Goal: Task Accomplishment & Management: Manage account settings

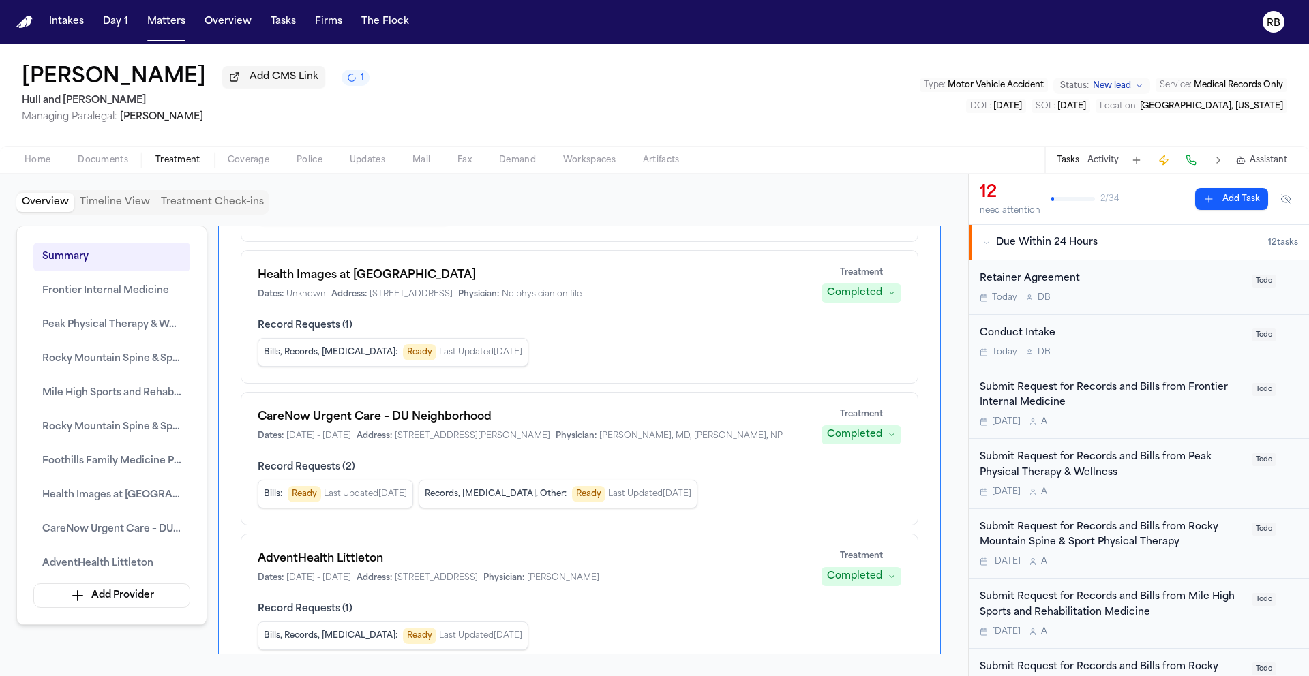
scroll to position [926, 0]
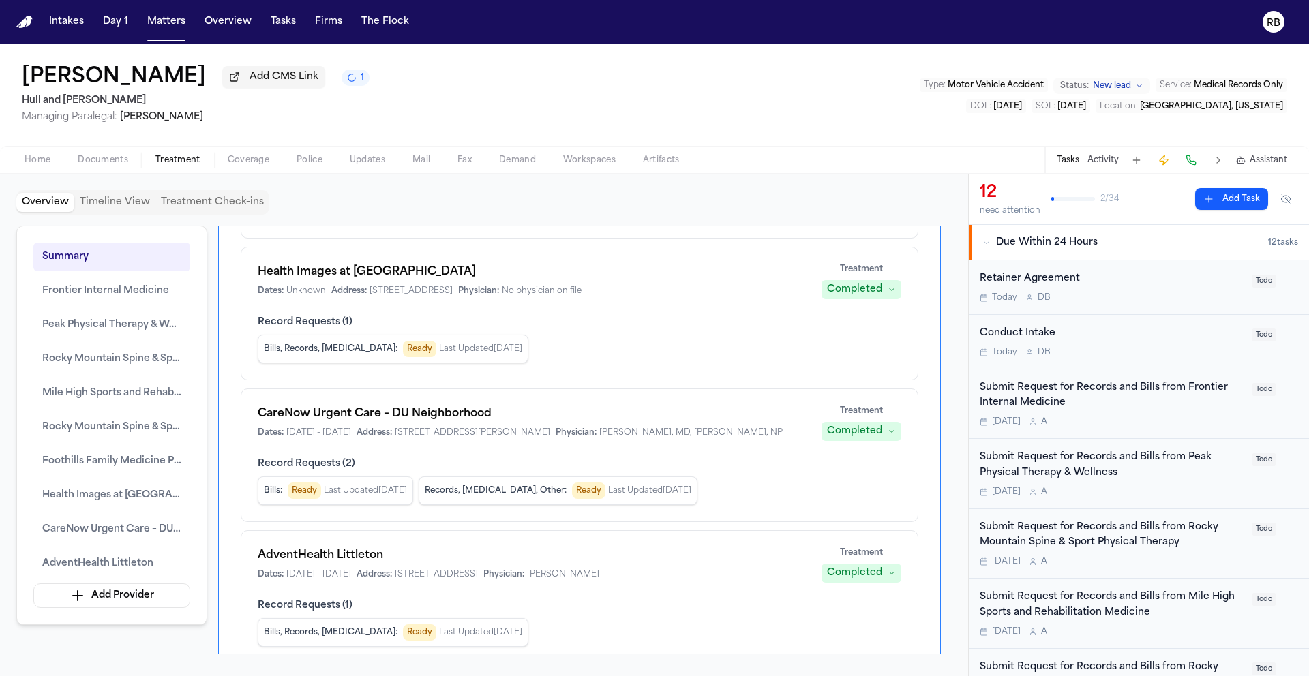
click at [108, 164] on span "Documents" at bounding box center [103, 160] width 50 height 11
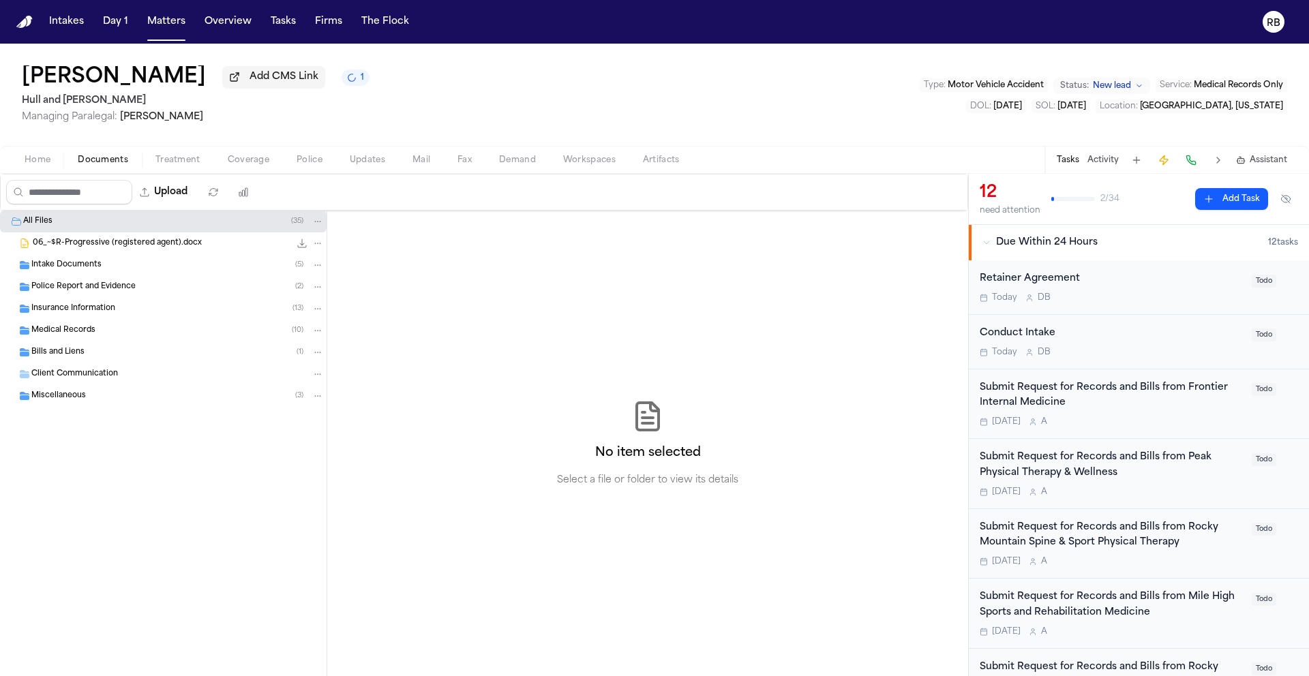
click at [83, 335] on span "Medical Records" at bounding box center [63, 331] width 64 height 12
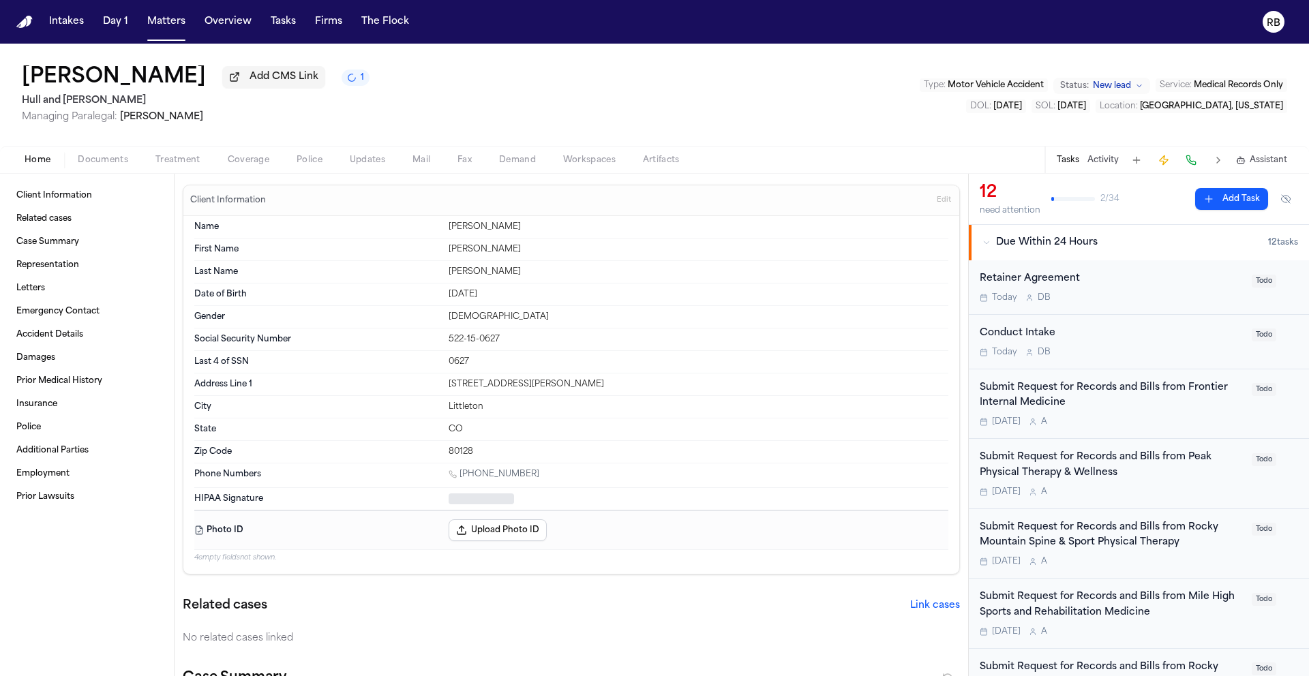
click at [43, 163] on span "Home" at bounding box center [38, 160] width 26 height 11
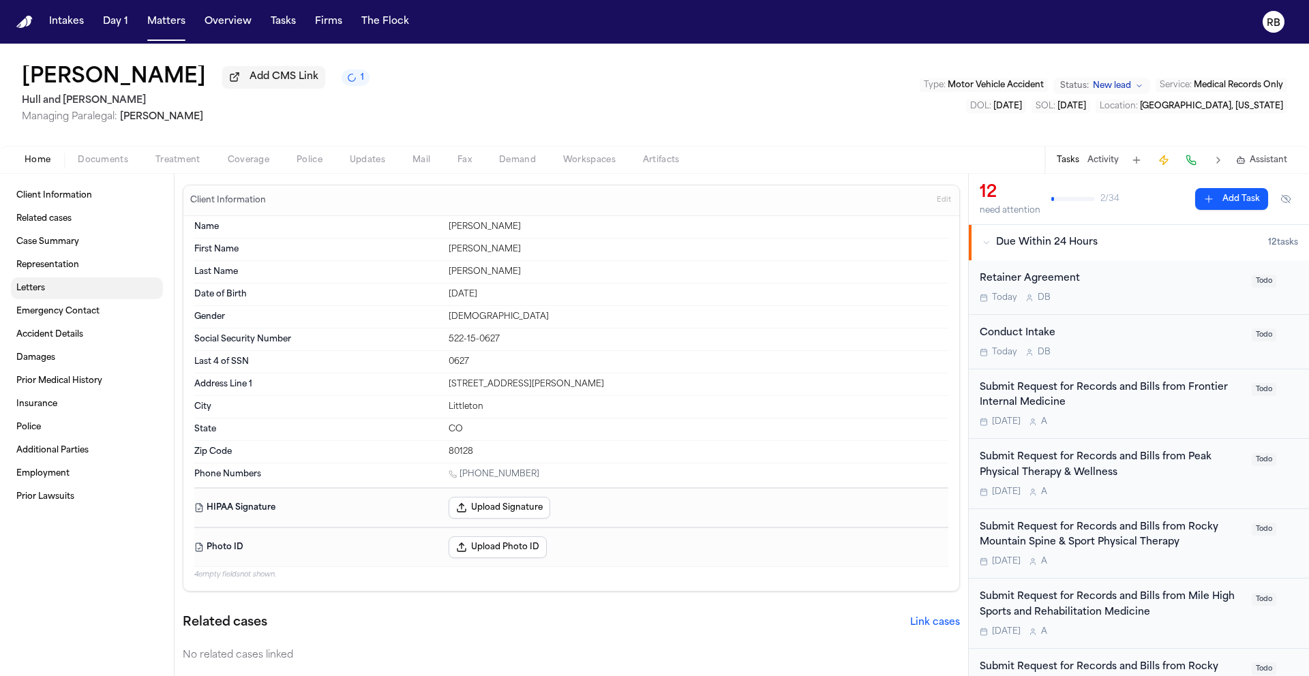
click at [58, 286] on link "Letters" at bounding box center [87, 288] width 152 height 22
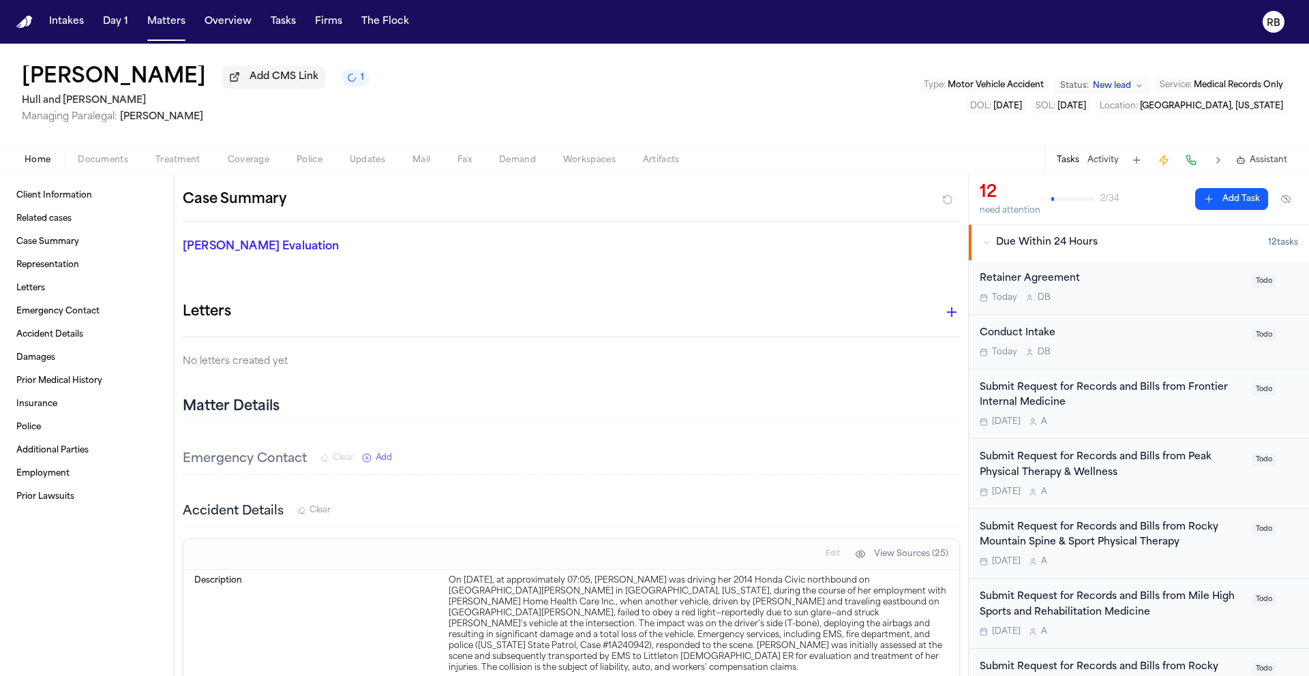
scroll to position [494, 0]
click at [943, 312] on icon "button" at bounding box center [951, 314] width 16 height 16
click at [941, 316] on div at bounding box center [654, 338] width 1309 height 676
click at [943, 317] on icon "button" at bounding box center [951, 314] width 16 height 16
click at [834, 311] on div at bounding box center [654, 338] width 1309 height 676
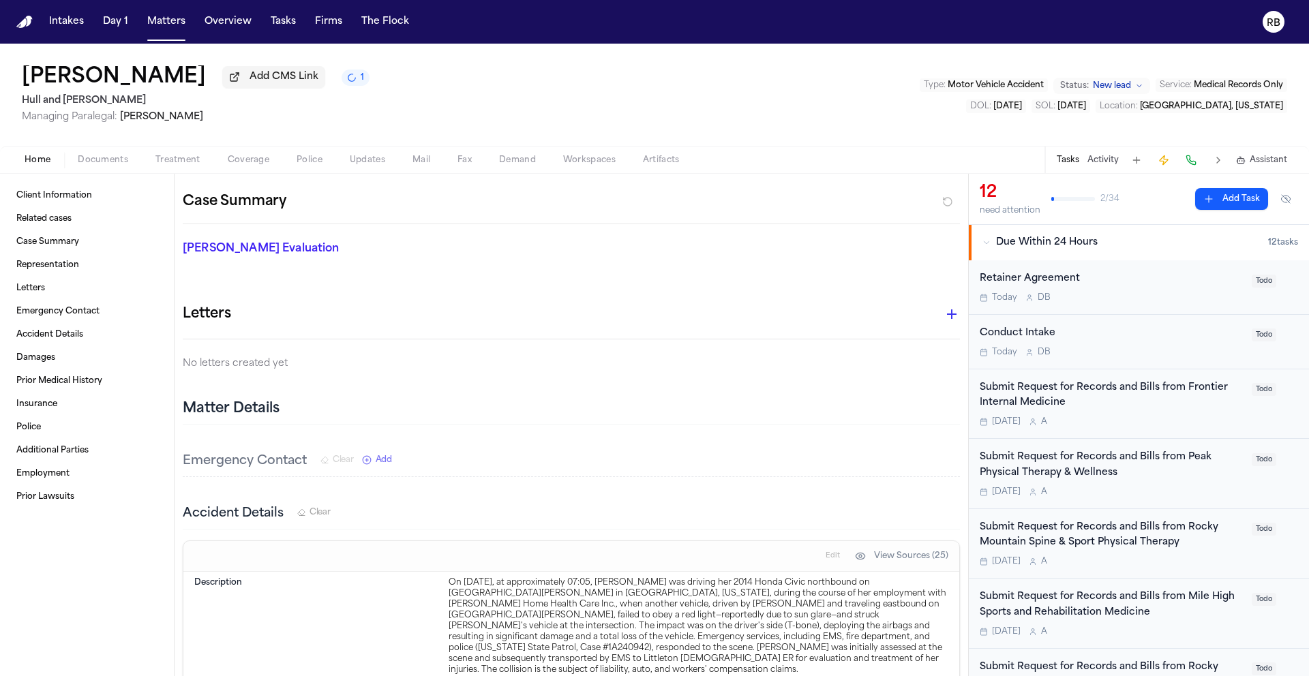
click at [198, 166] on span "Treatment" at bounding box center [177, 160] width 45 height 11
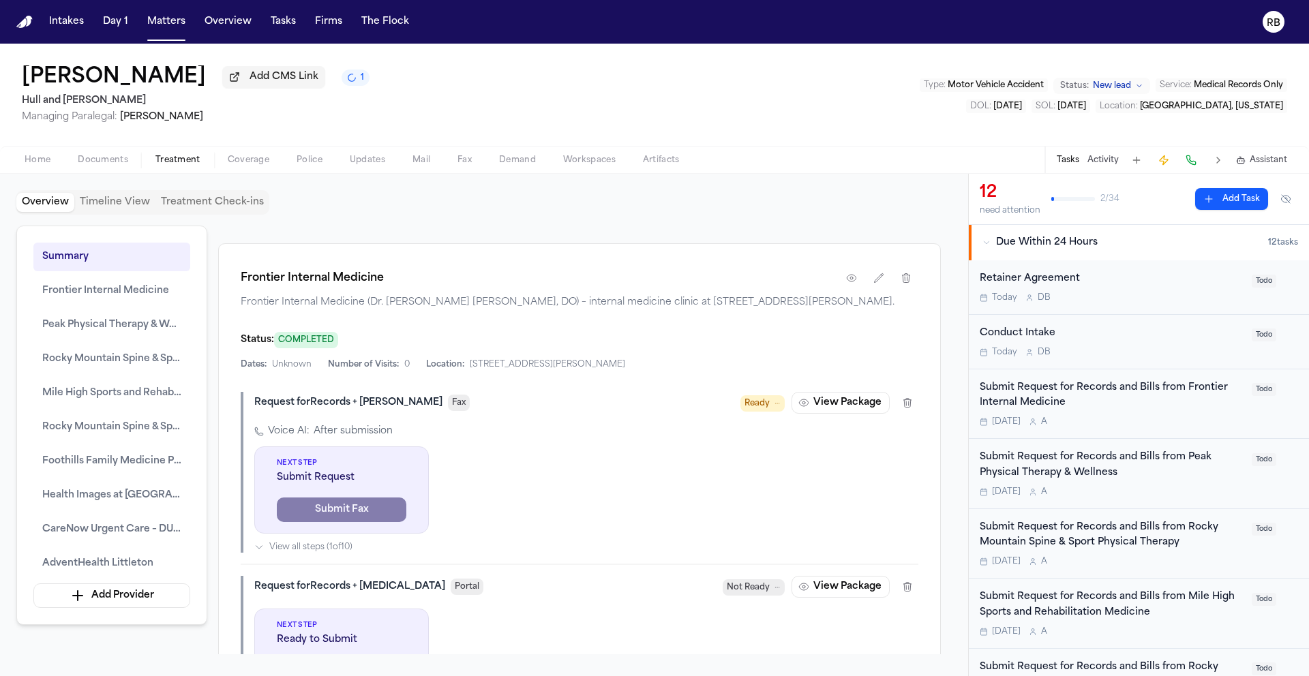
scroll to position [1450, 0]
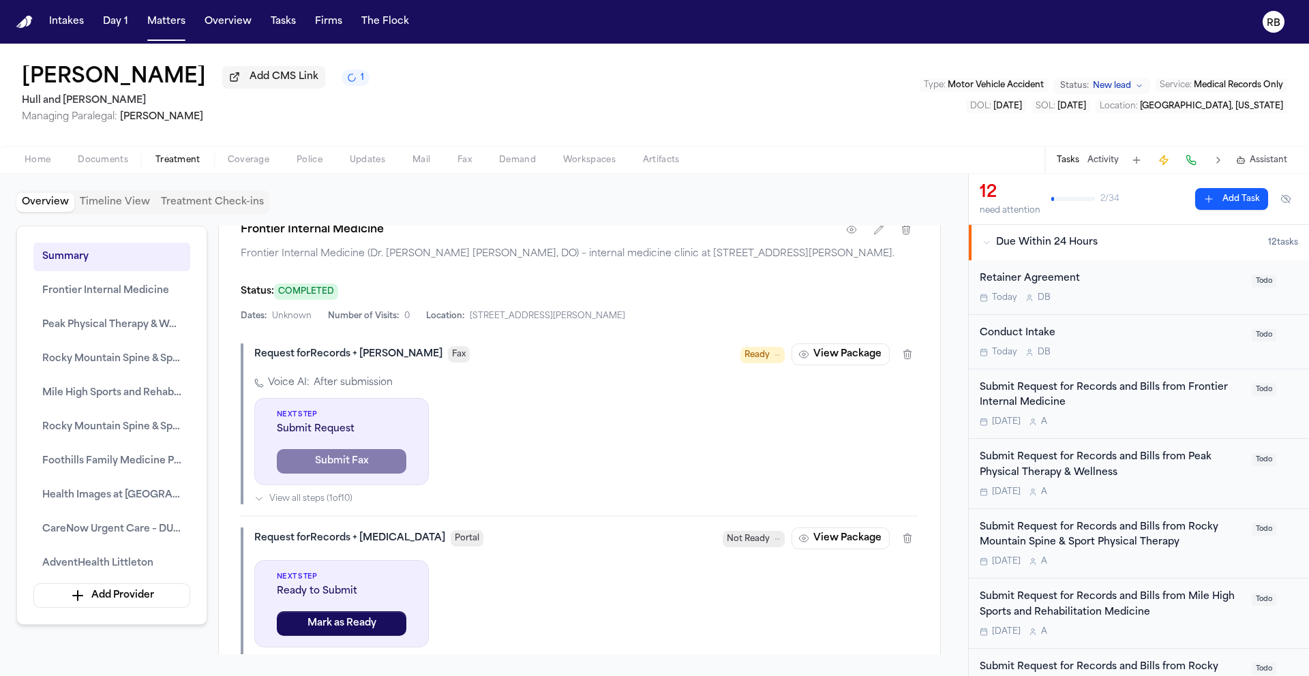
click at [660, 397] on div "Request for Records + Bills Fax Ready View Package Voice AI: After submission N…" at bounding box center [580, 424] width 678 height 161
click at [472, 222] on div "Overview Timeline View Treatment Check-ins Summary Frontier Internal Medicine P…" at bounding box center [483, 425] width 935 height 470
click at [106, 165] on span "Documents" at bounding box center [103, 160] width 50 height 11
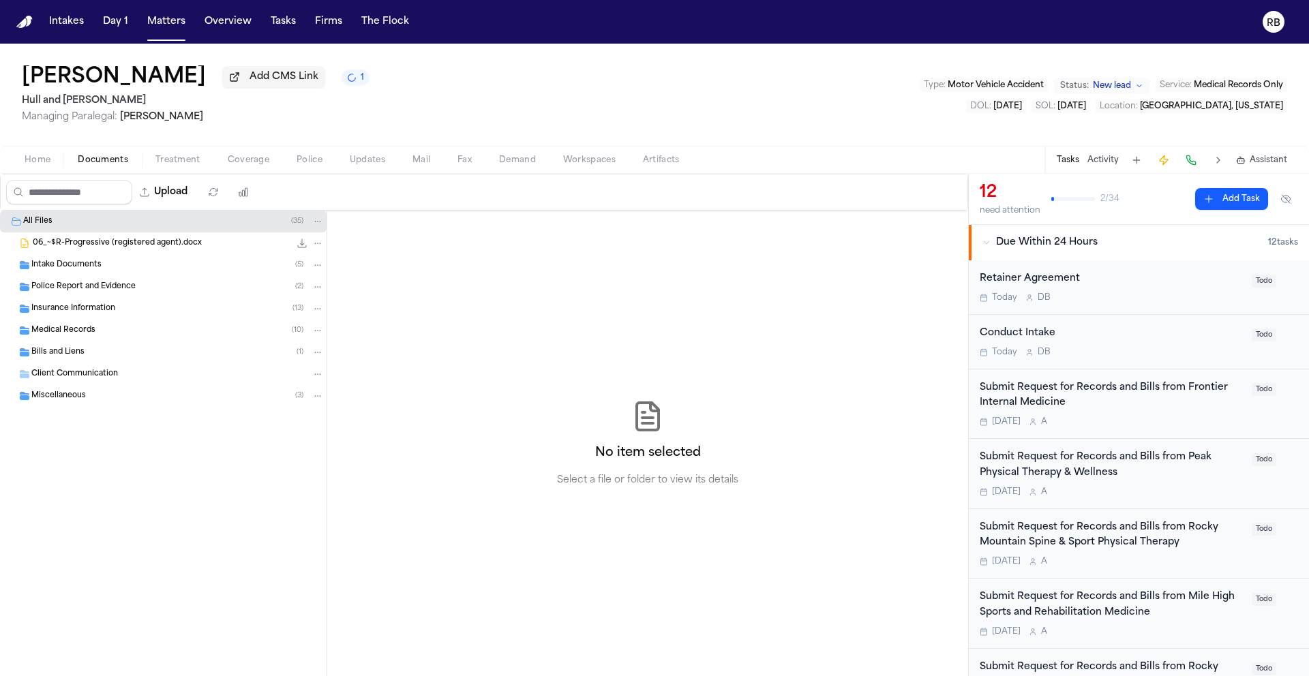
click at [79, 267] on span "Intake Documents" at bounding box center [66, 266] width 70 height 12
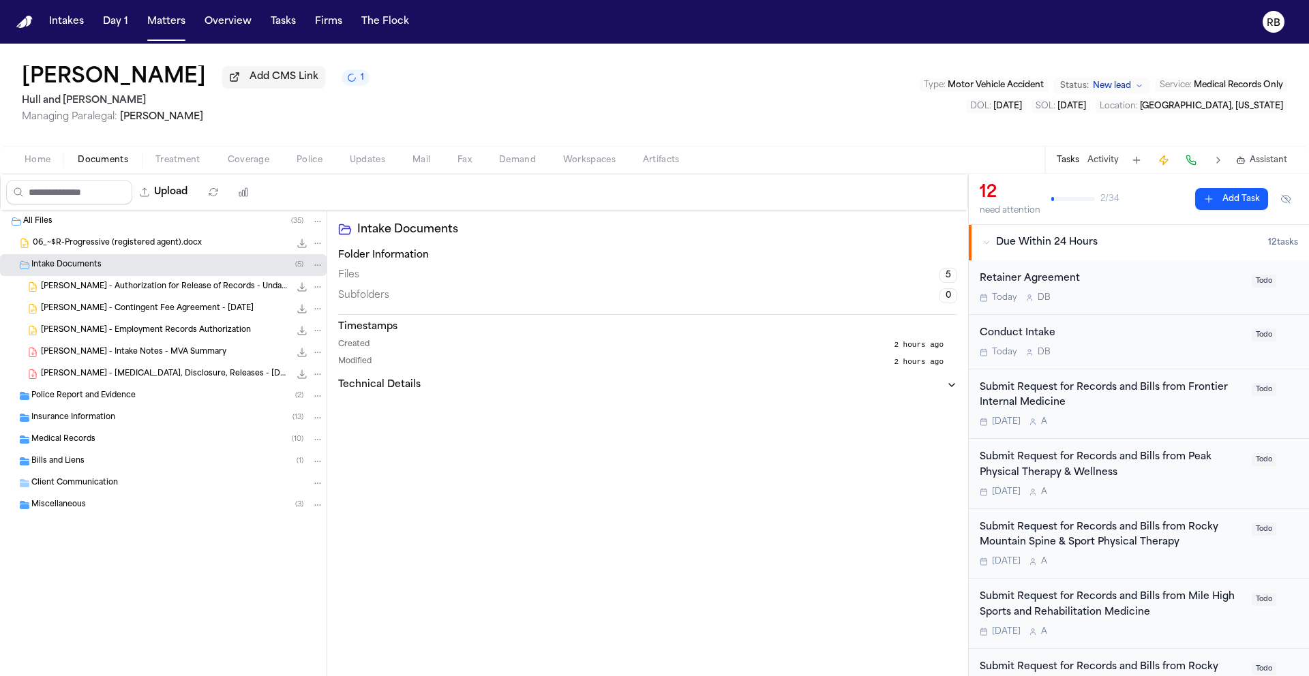
click at [143, 547] on div "All Files ( 35 ) 06_~$R-Progressive (registered agent).docx 0.2 KB • DOCX Intak…" at bounding box center [163, 398] width 327 height 374
click at [65, 464] on span "Bills and Liens" at bounding box center [57, 462] width 53 height 12
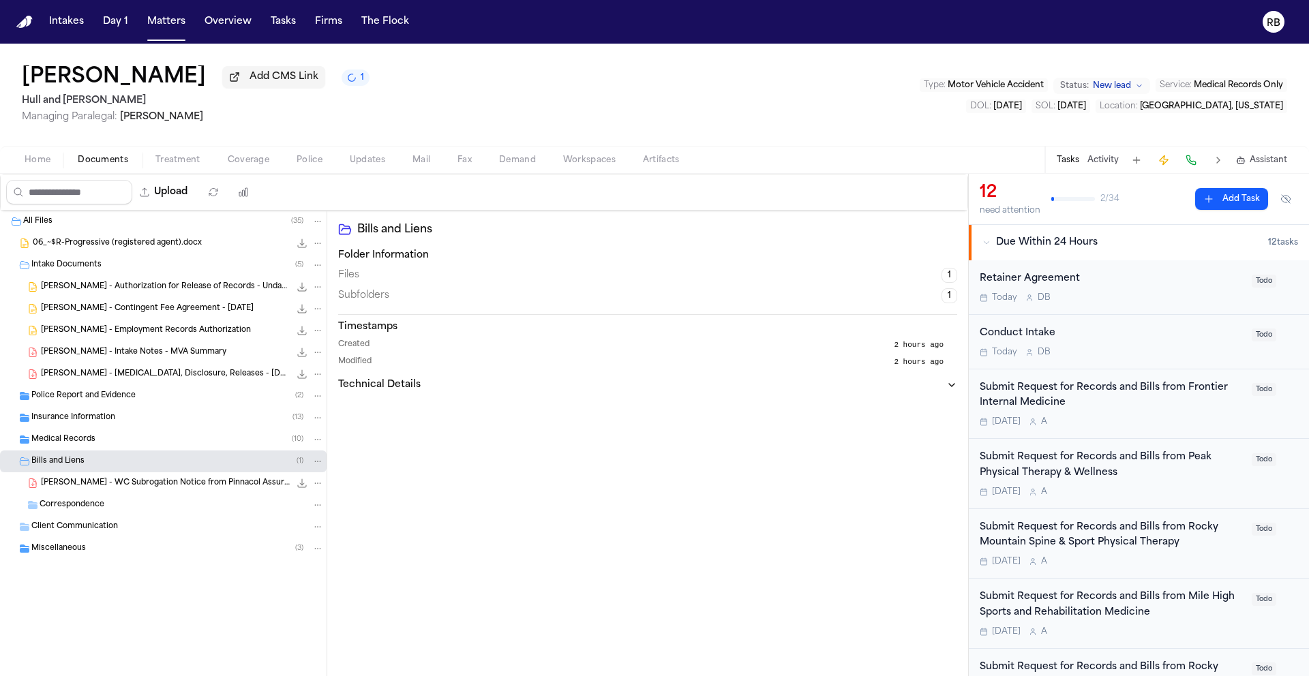
click at [91, 449] on div "Medical Records ( 10 )" at bounding box center [163, 440] width 327 height 22
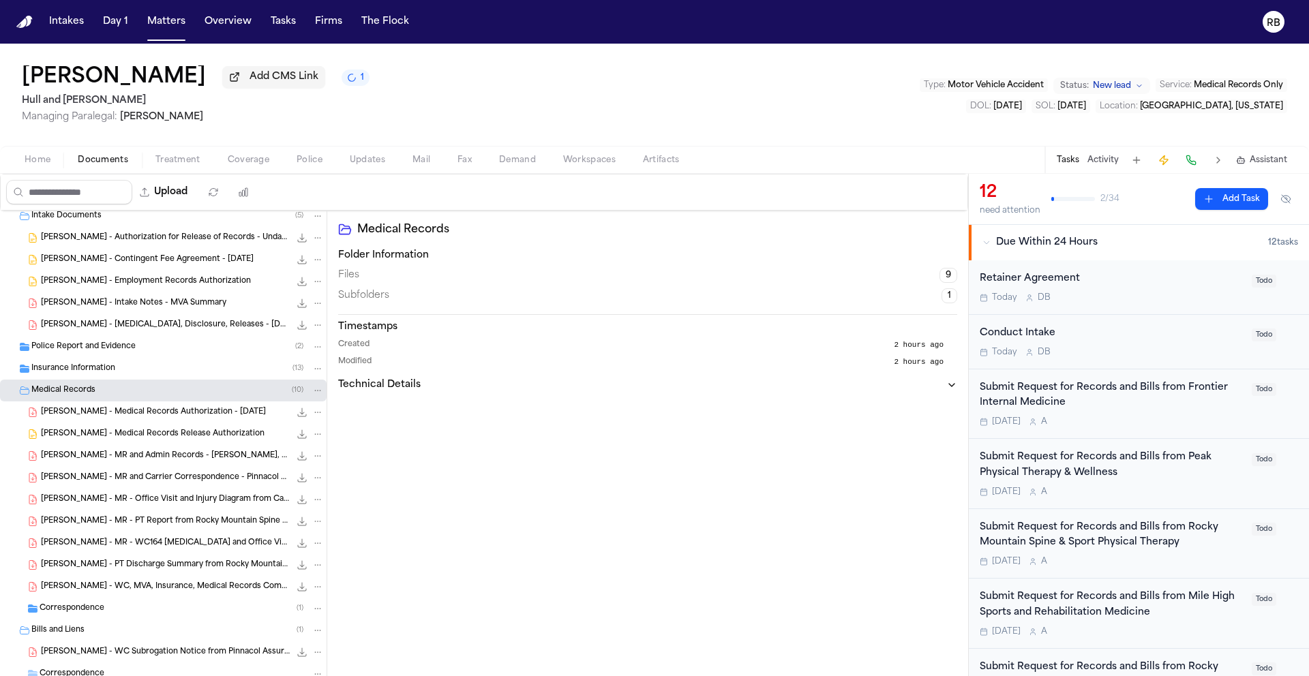
scroll to position [76, 0]
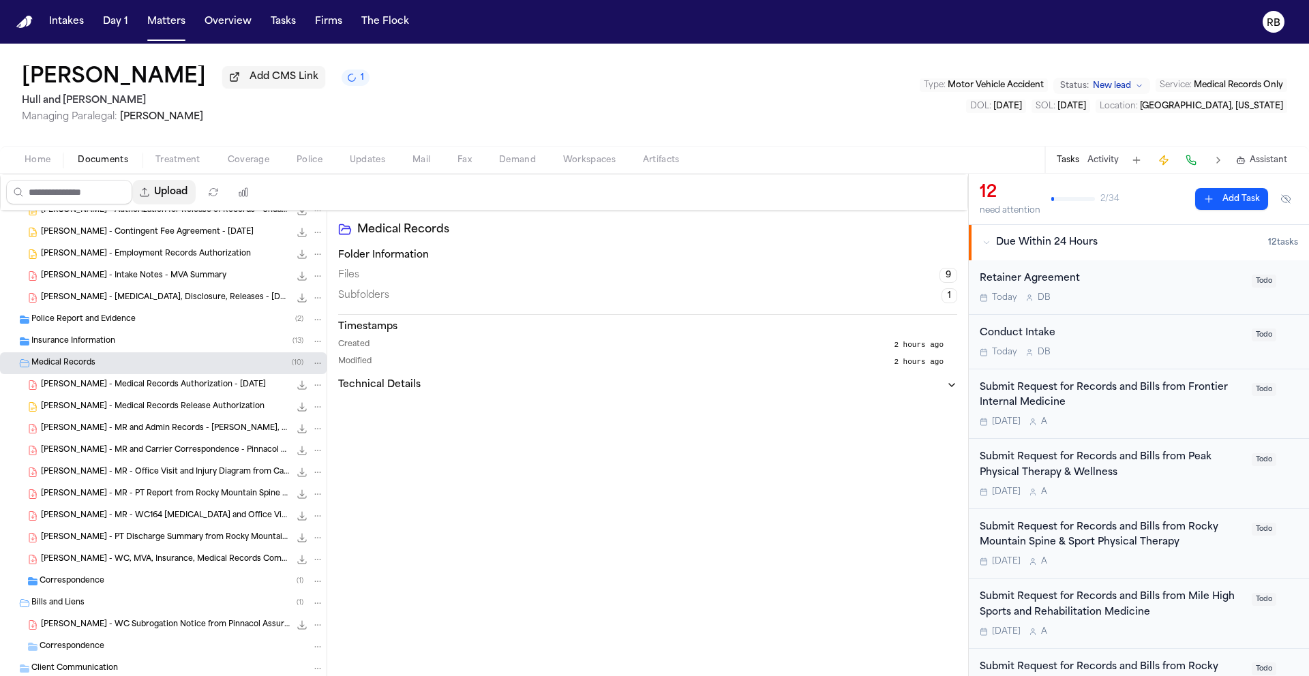
click at [170, 188] on button "Upload" at bounding box center [163, 192] width 63 height 25
select select "**********"
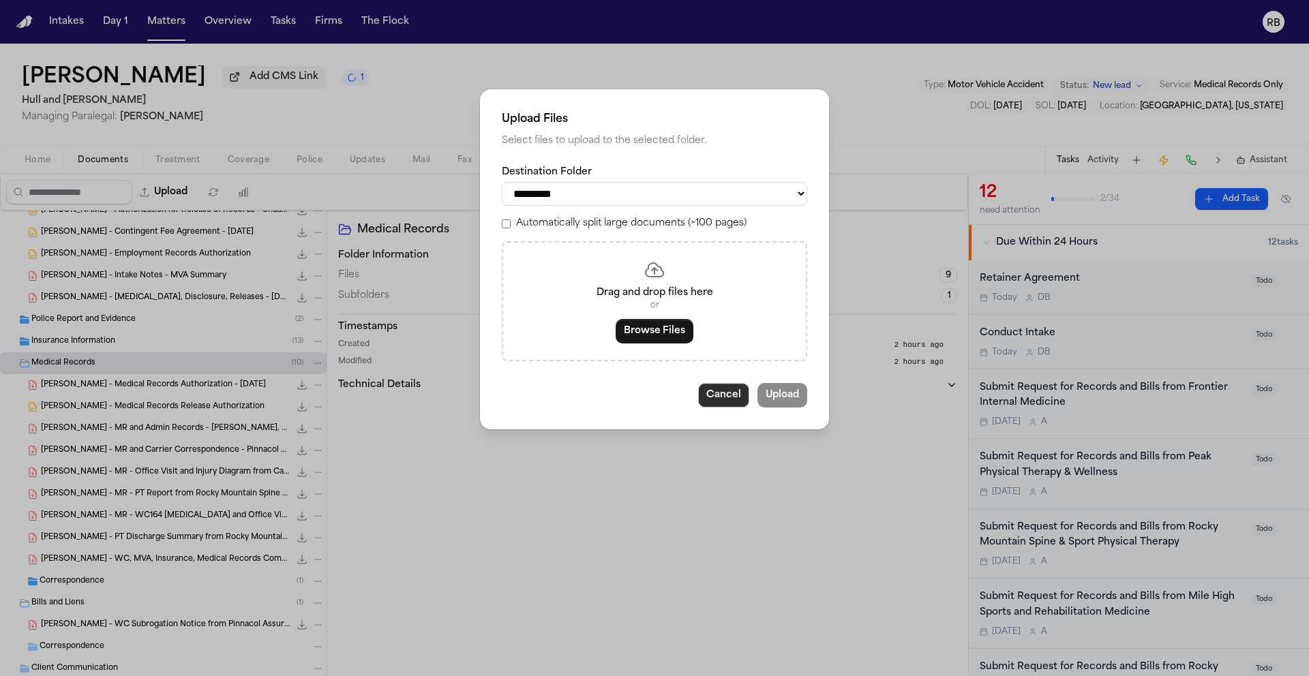
click at [722, 400] on button "Cancel" at bounding box center [723, 395] width 51 height 25
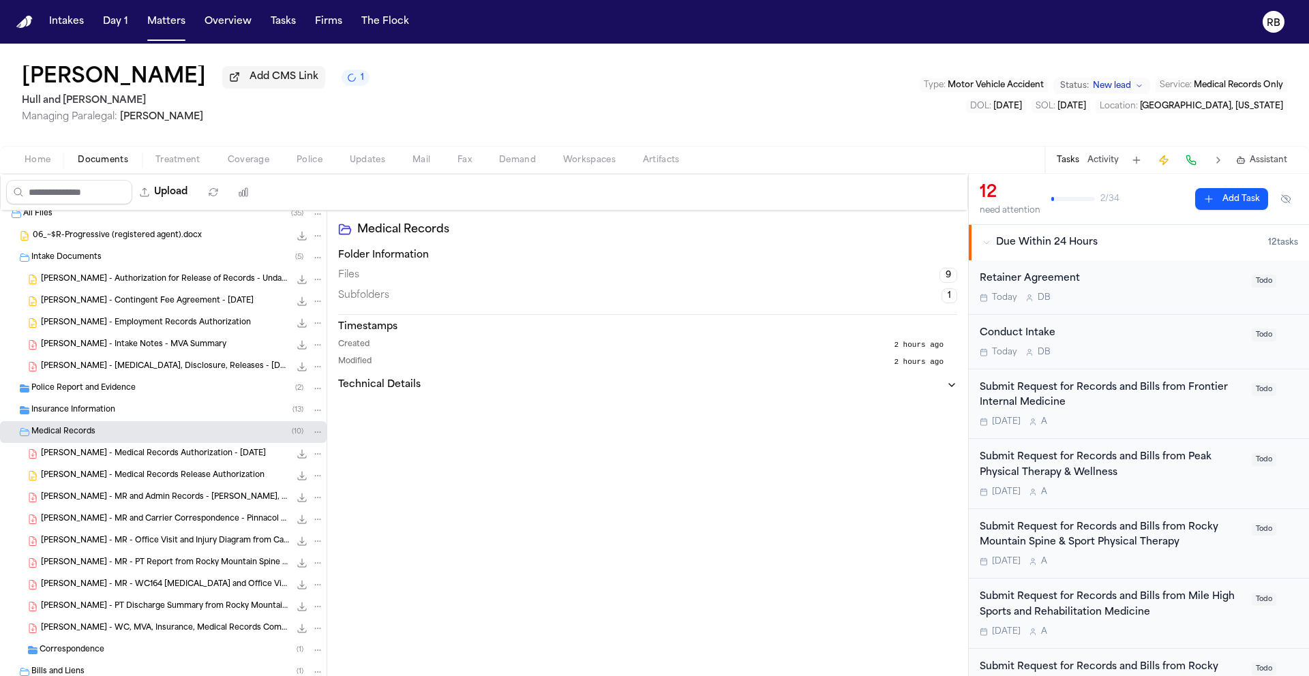
scroll to position [0, 0]
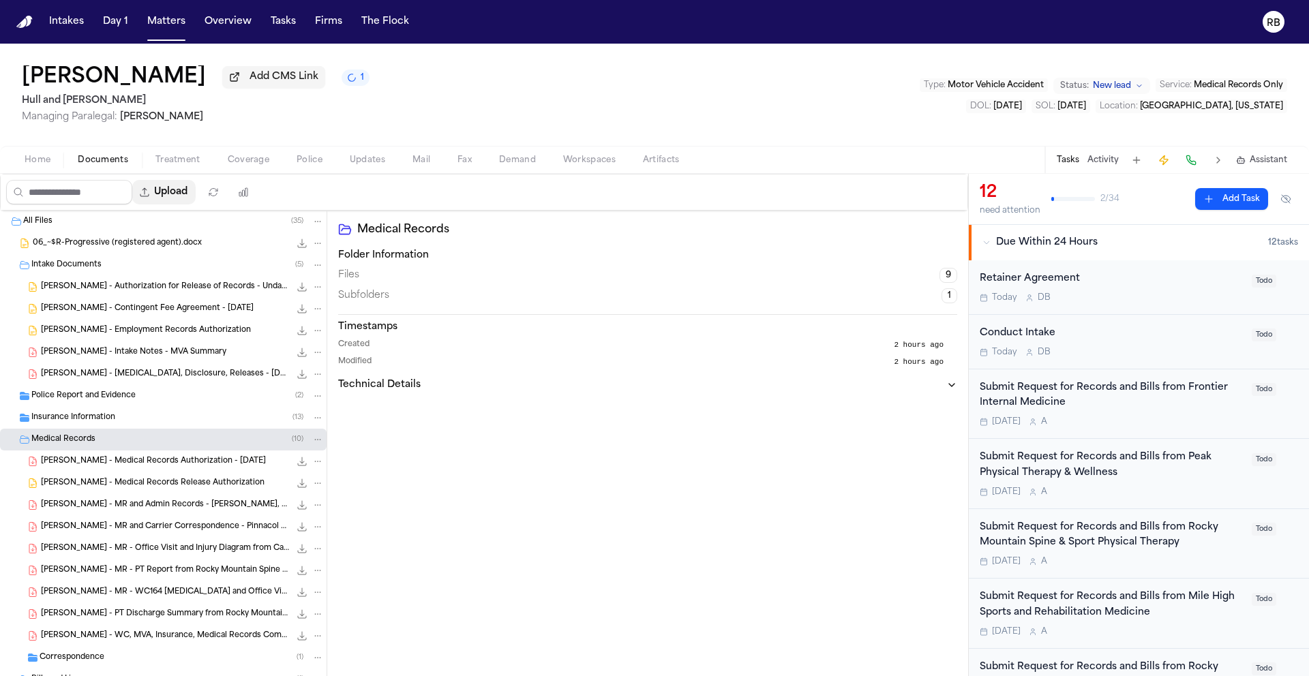
click at [182, 195] on button "Upload" at bounding box center [163, 192] width 63 height 25
select select "**********"
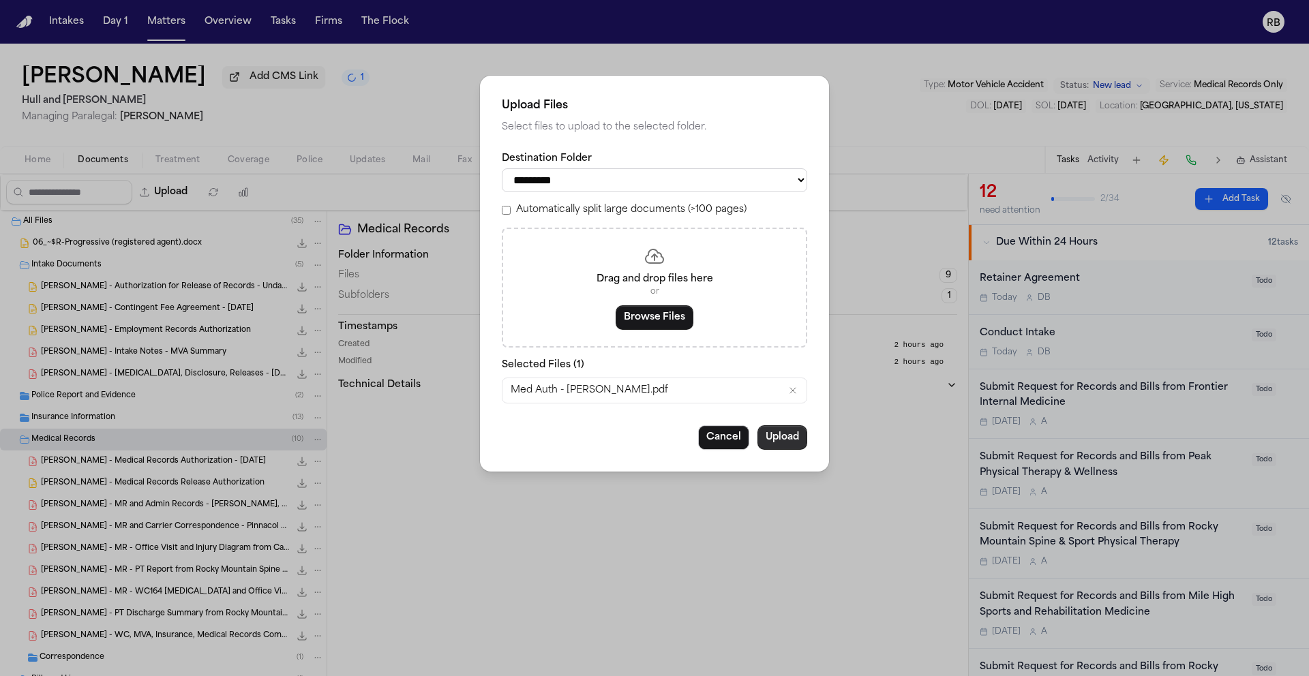
click at [782, 443] on button "Upload" at bounding box center [782, 437] width 50 height 25
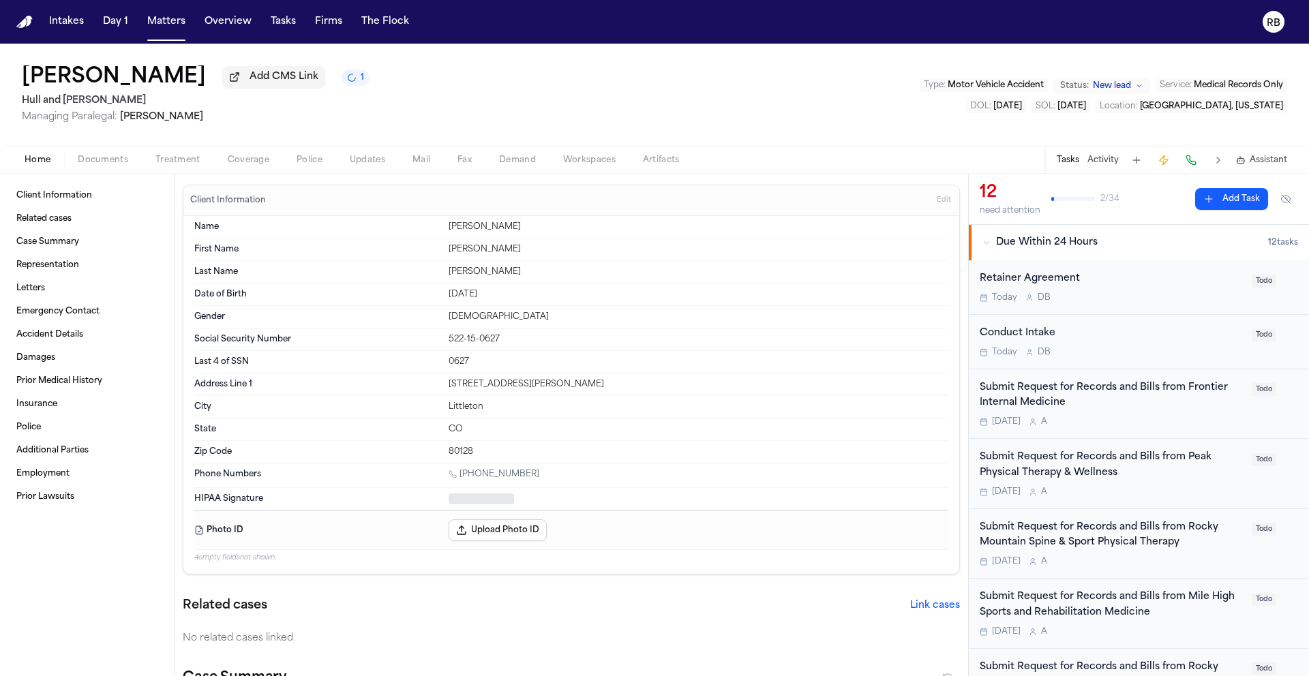
click at [52, 164] on button "Home" at bounding box center [37, 160] width 53 height 16
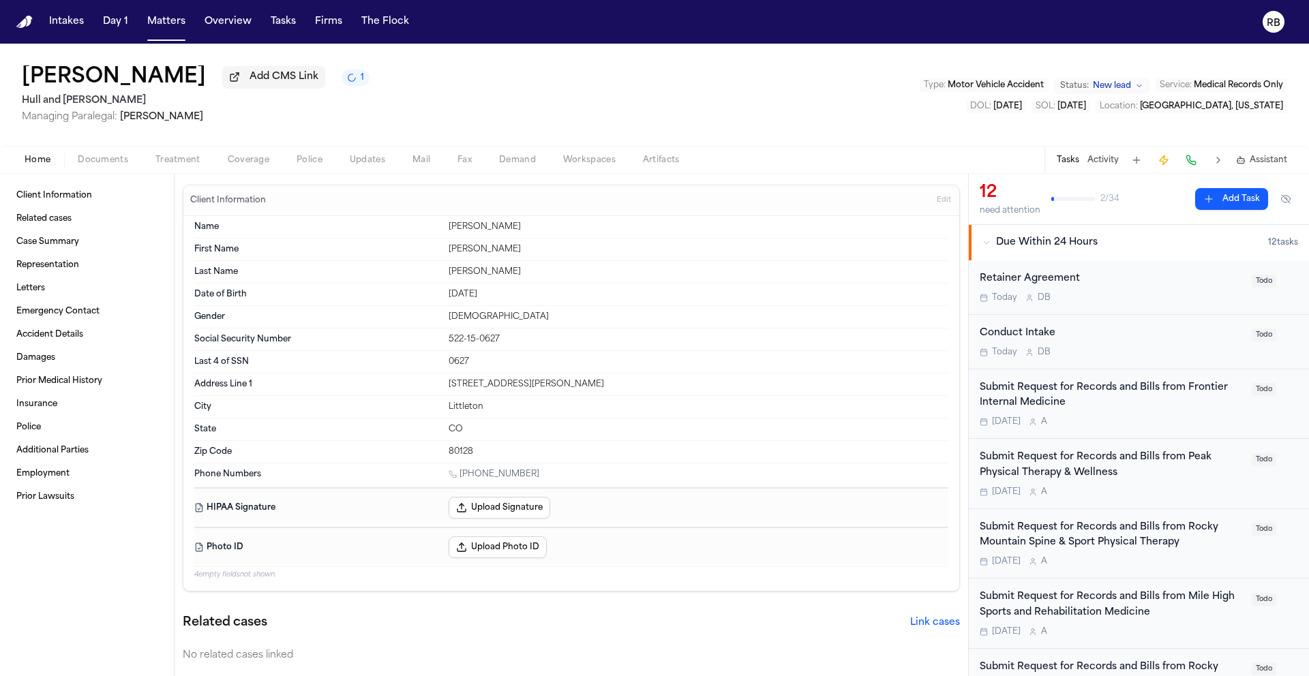
click at [171, 160] on span "Treatment" at bounding box center [177, 160] width 45 height 11
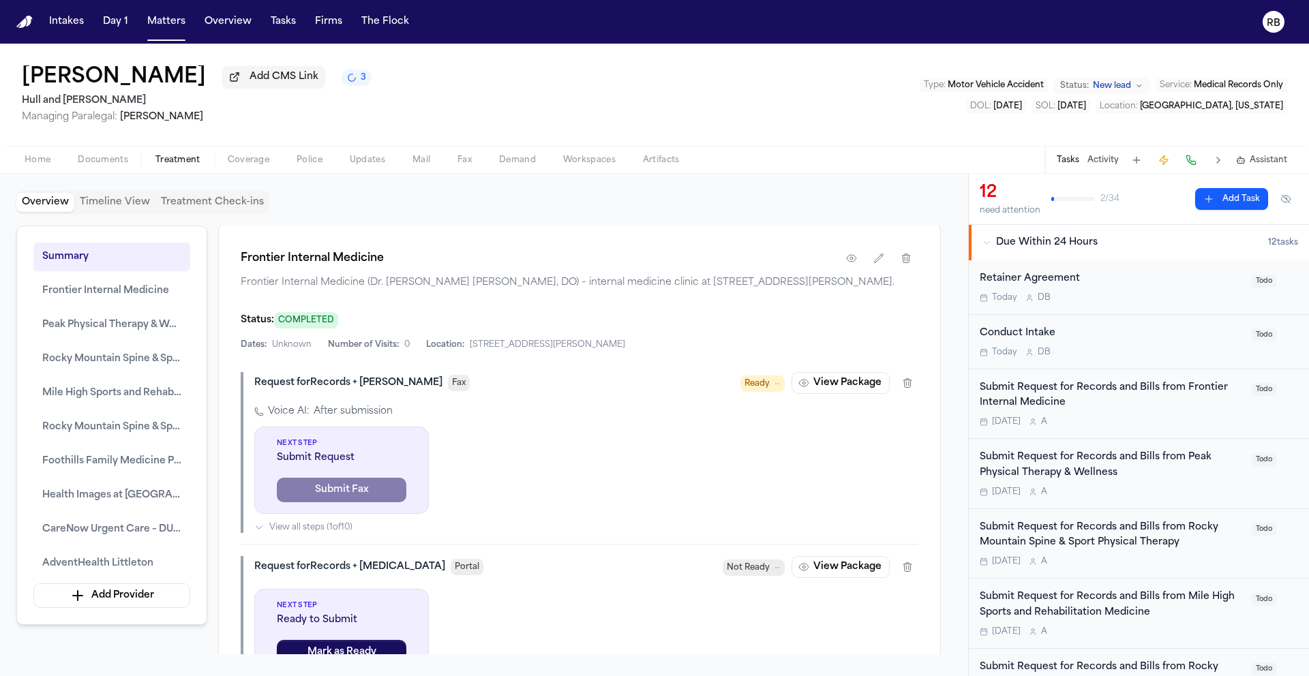
scroll to position [1425, 0]
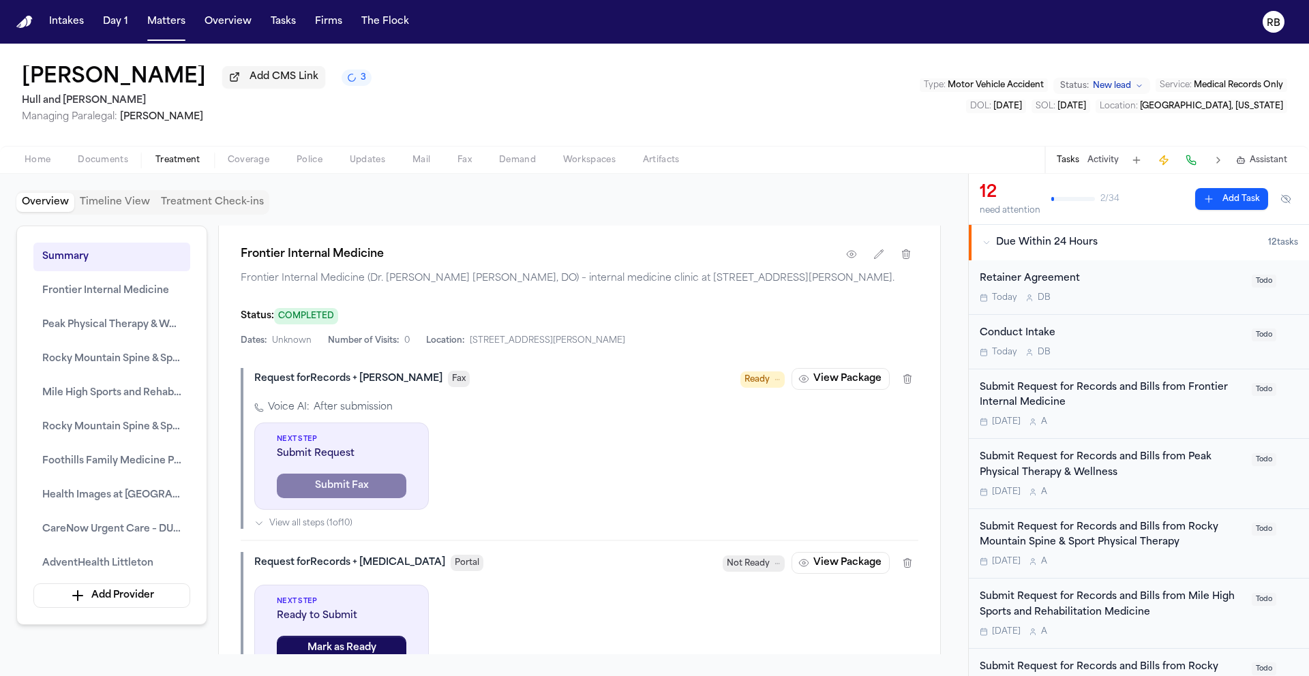
click at [770, 387] on span "Ready" at bounding box center [756, 380] width 25 height 14
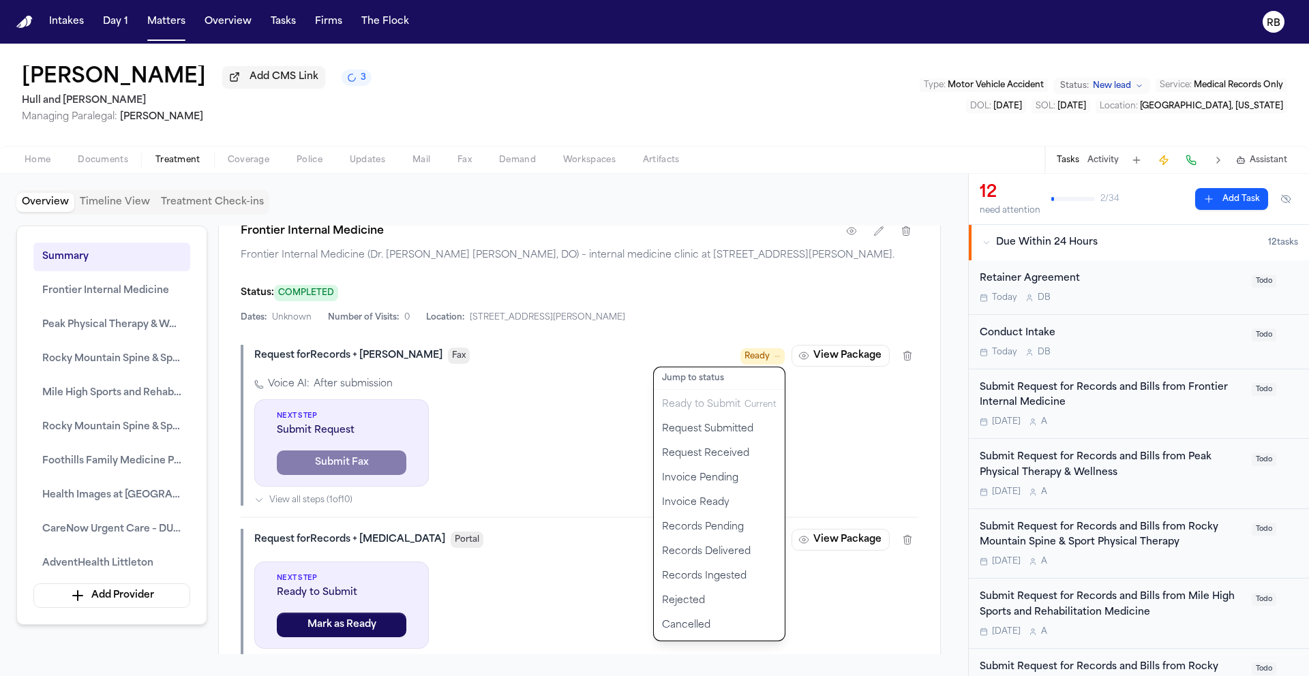
scroll to position [1470, 0]
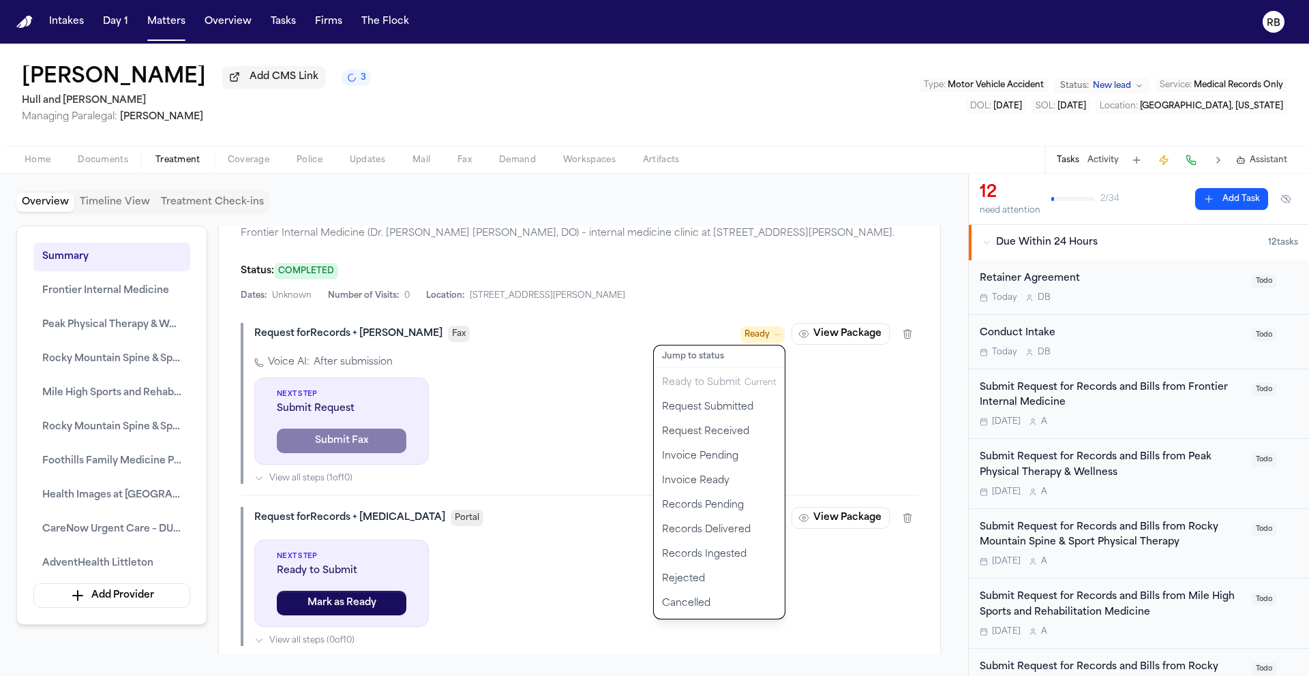
click at [859, 418] on div "Request for Records + Bills Fax Ready Jump to status Ready to Submit Current Re…" at bounding box center [580, 403] width 678 height 161
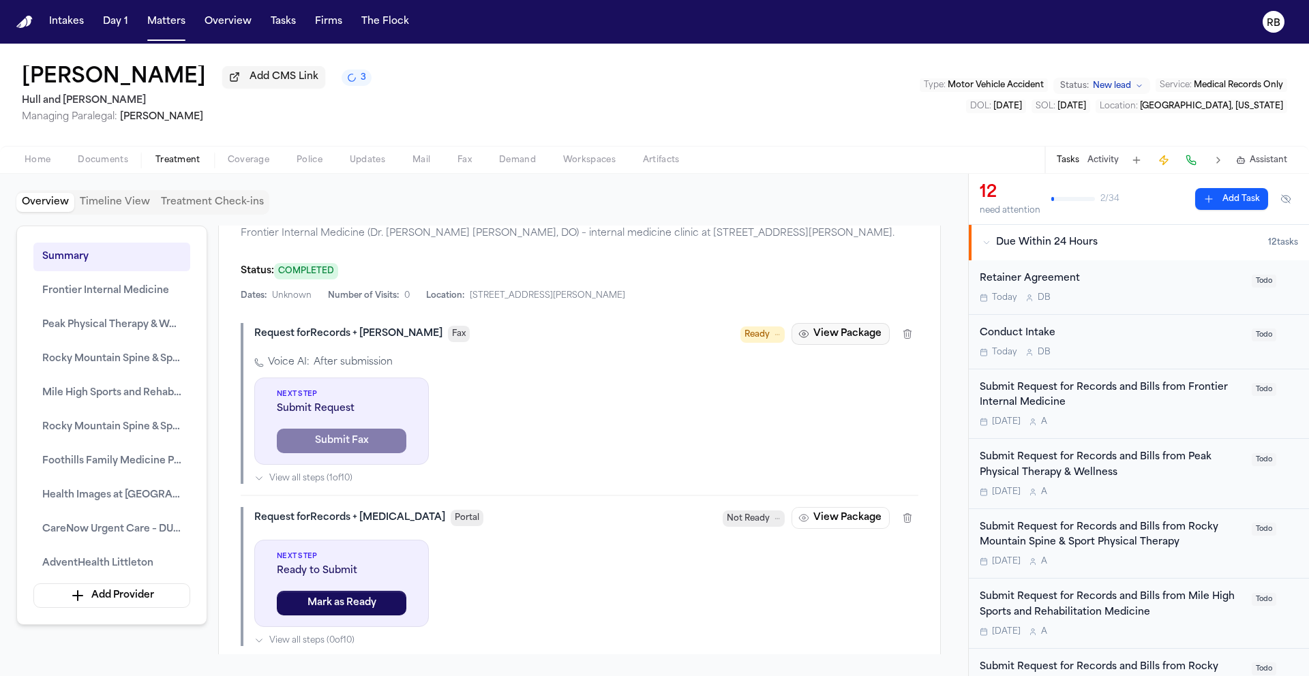
click at [860, 345] on button "View Package" at bounding box center [840, 334] width 98 height 22
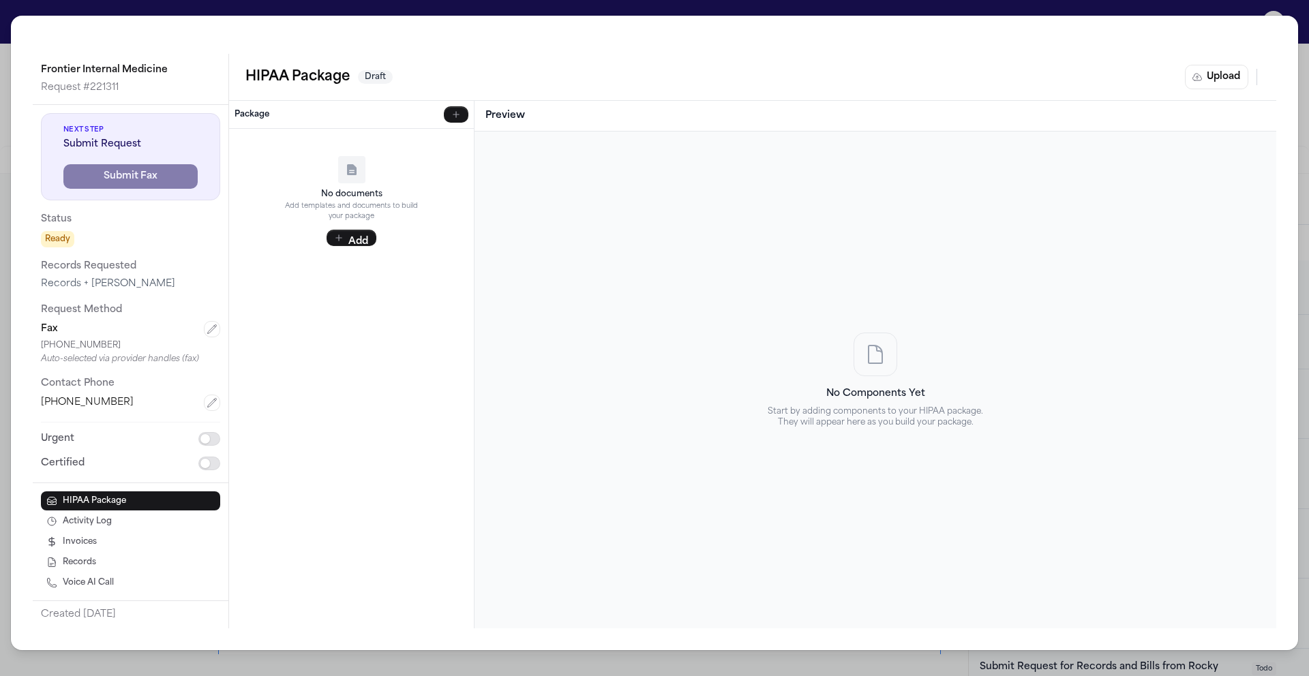
click at [6, 18] on div "Frontier Internal Medicine Request # 221311 Next Step Submit Request Submit Fax…" at bounding box center [654, 338] width 1309 height 676
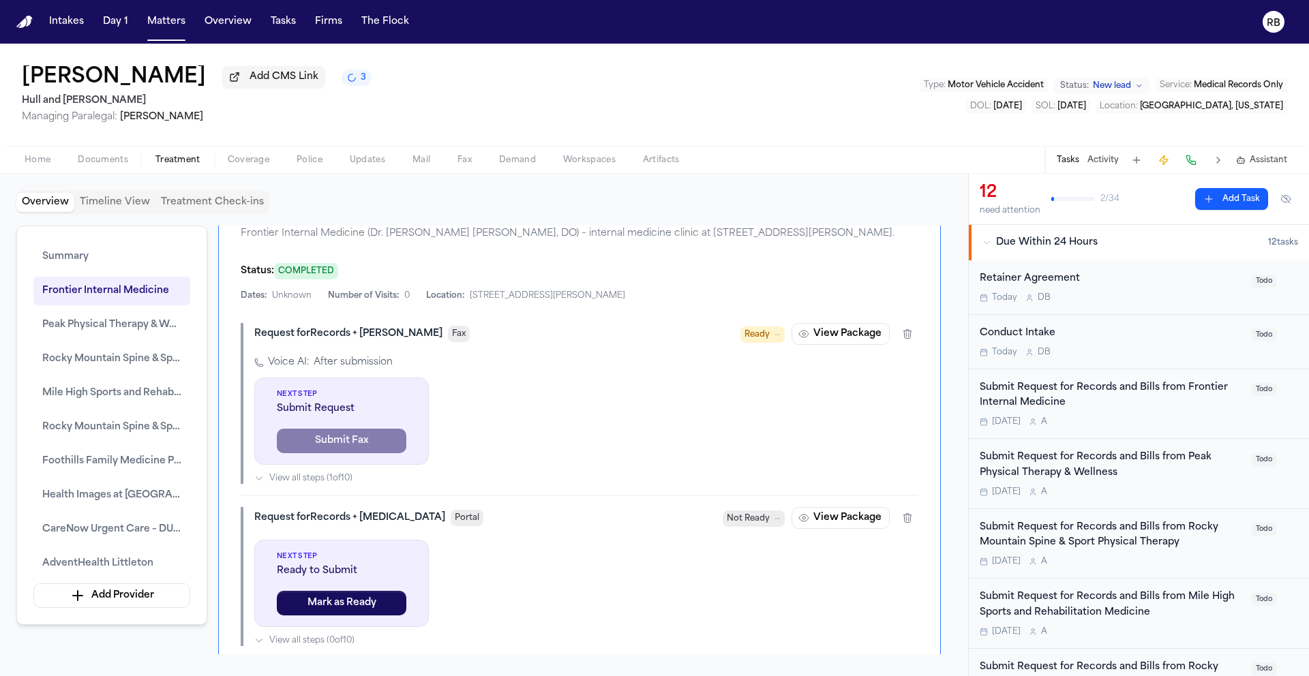
click at [821, 207] on div "Overview Timeline View Treatment Check-ins" at bounding box center [483, 202] width 935 height 25
